Goal: Find specific page/section: Find specific page/section

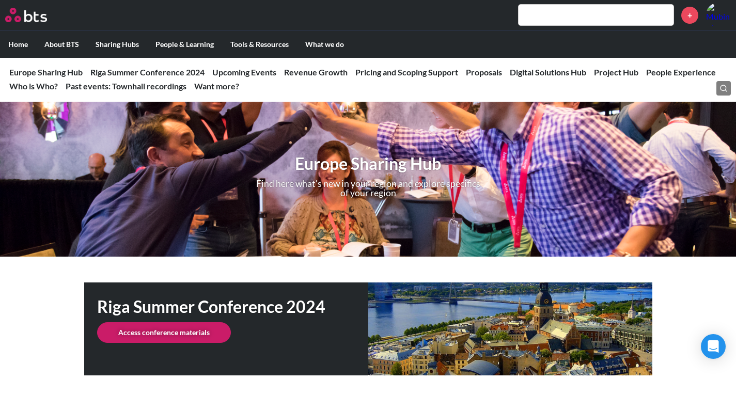
scroll to position [2998, 0]
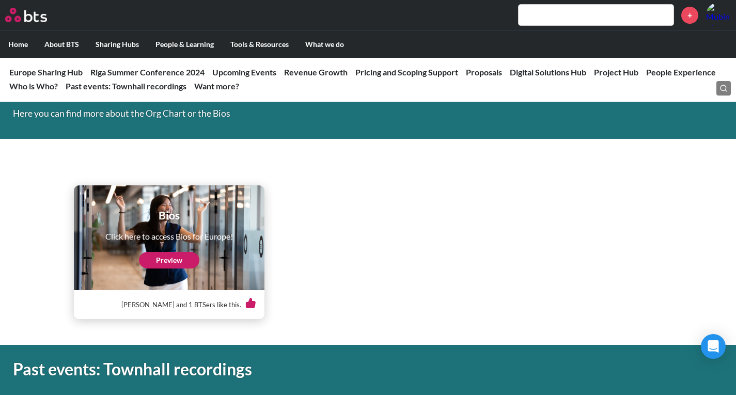
click at [538, 14] on input "text" at bounding box center [596, 15] width 155 height 21
paste input "CRH"
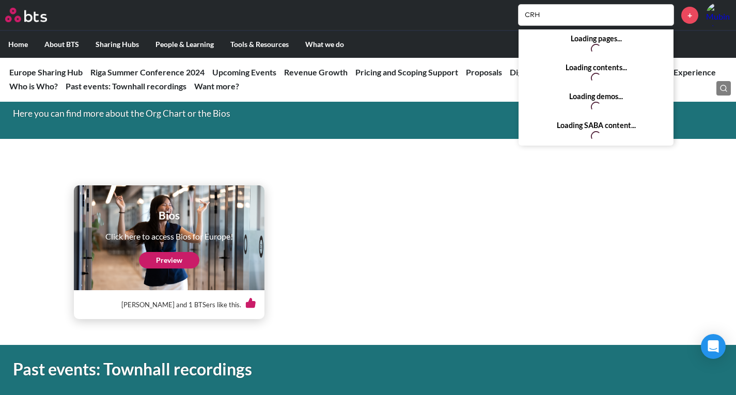
type input "CRH"
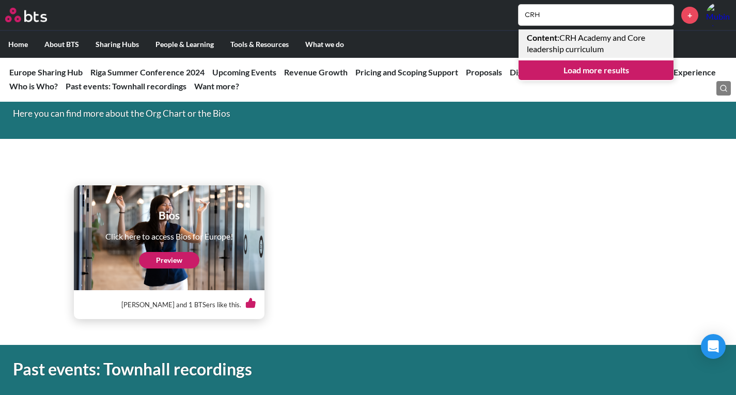
click at [554, 48] on link "Content : CRH Academy and Core leadership curriculum" at bounding box center [596, 43] width 155 height 28
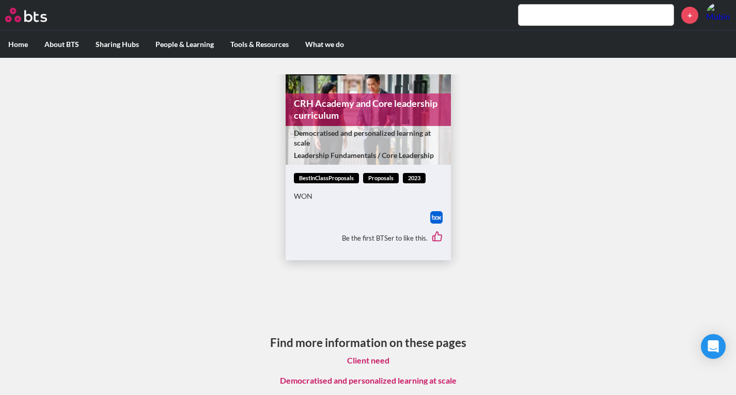
click at [321, 99] on link "CRH Academy and Core leadership curriculum" at bounding box center [368, 109] width 165 height 33
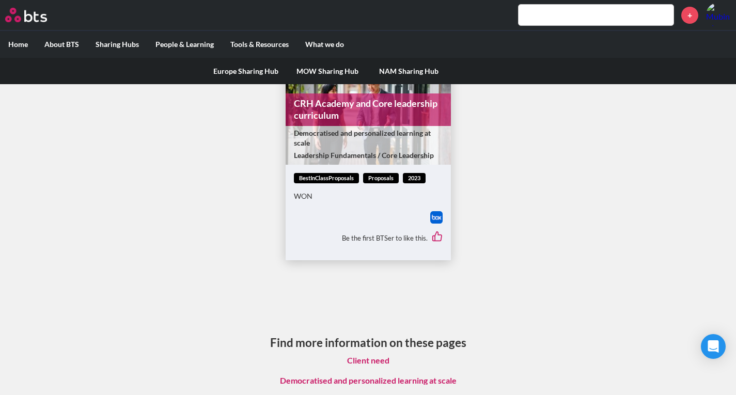
click at [239, 76] on link "Europe Sharing Hub" at bounding box center [246, 71] width 82 height 27
